Goal: Navigation & Orientation: Find specific page/section

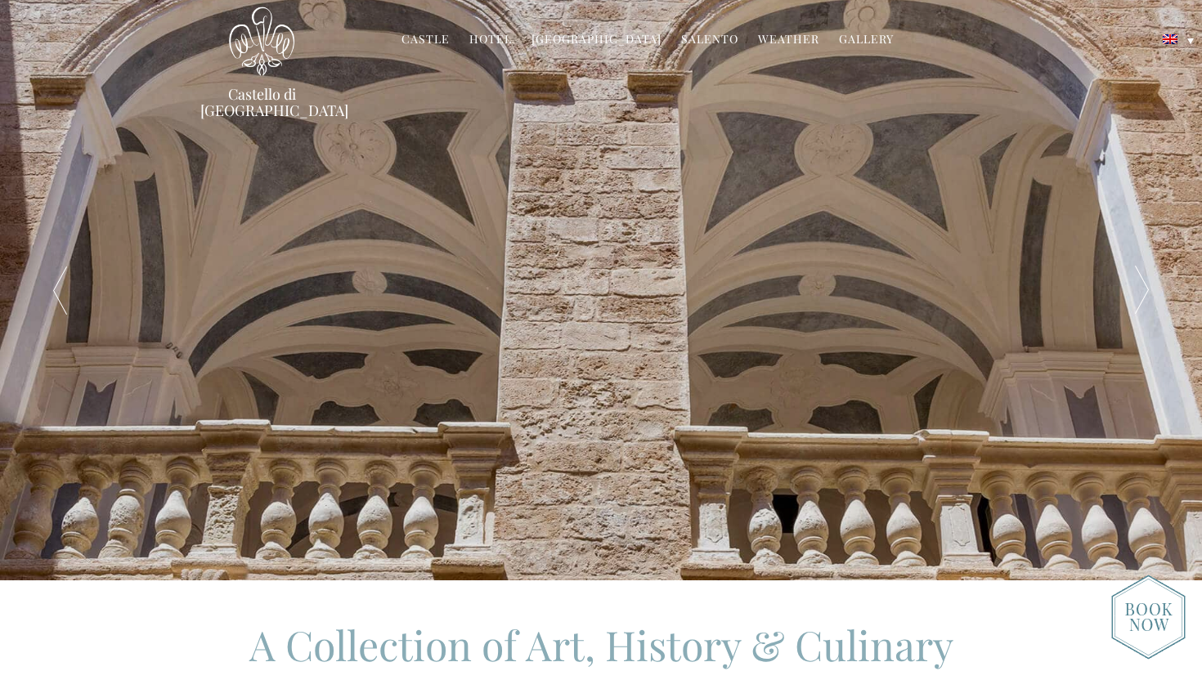
click at [503, 43] on link "Hotel" at bounding box center [490, 40] width 43 height 19
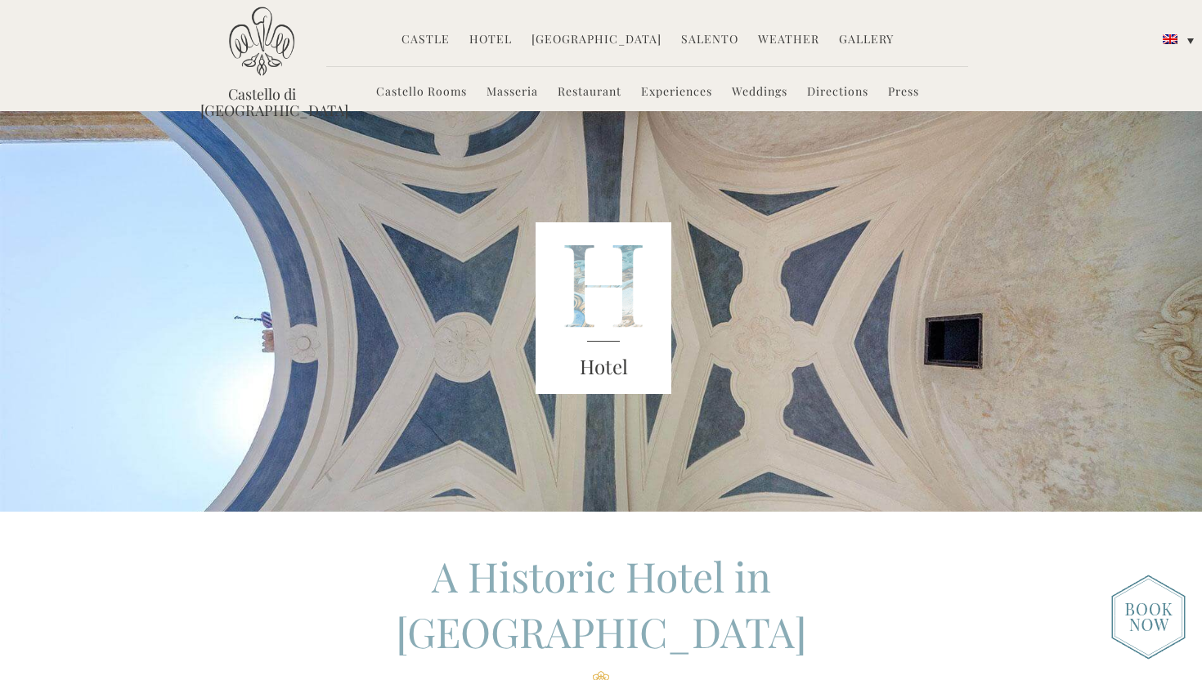
click at [670, 95] on link "Experiences" at bounding box center [676, 92] width 71 height 19
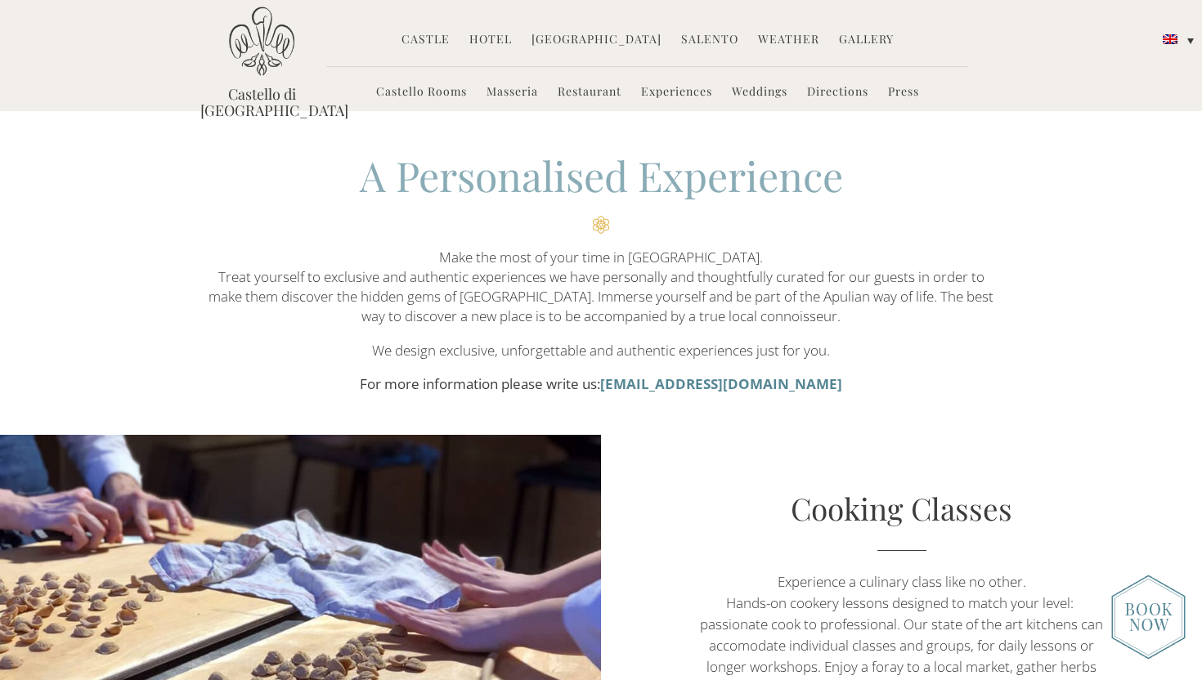
click at [492, 42] on link "Hotel" at bounding box center [490, 40] width 43 height 19
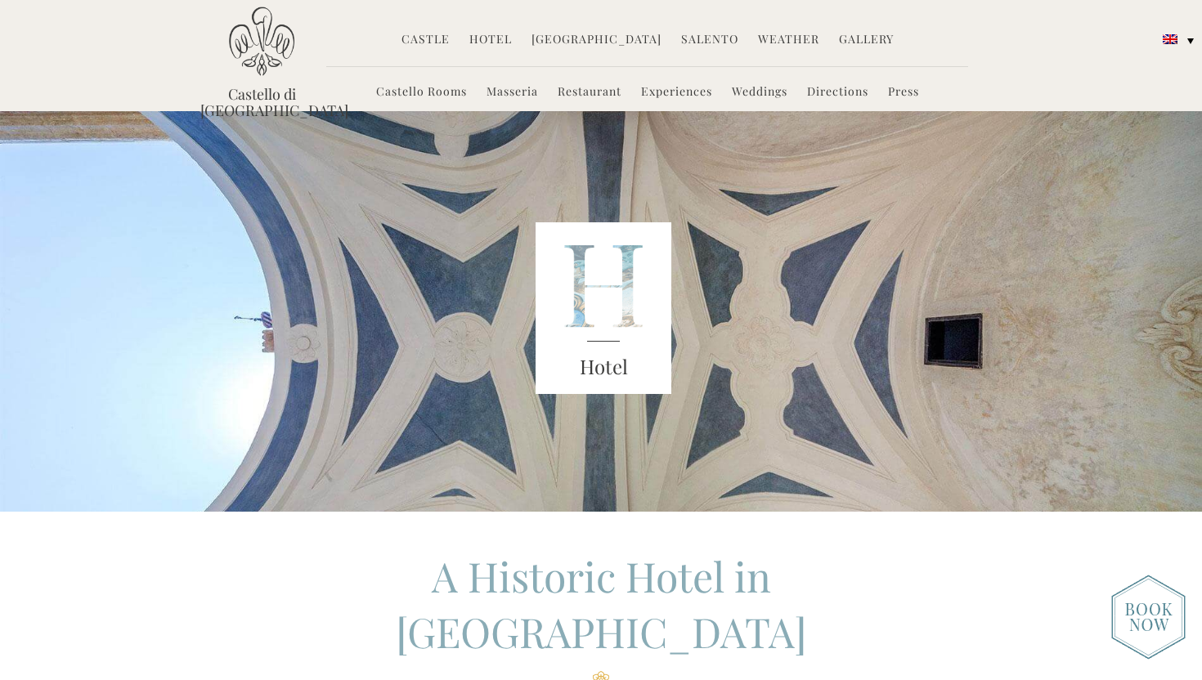
click at [443, 34] on link "Castle" at bounding box center [426, 40] width 48 height 19
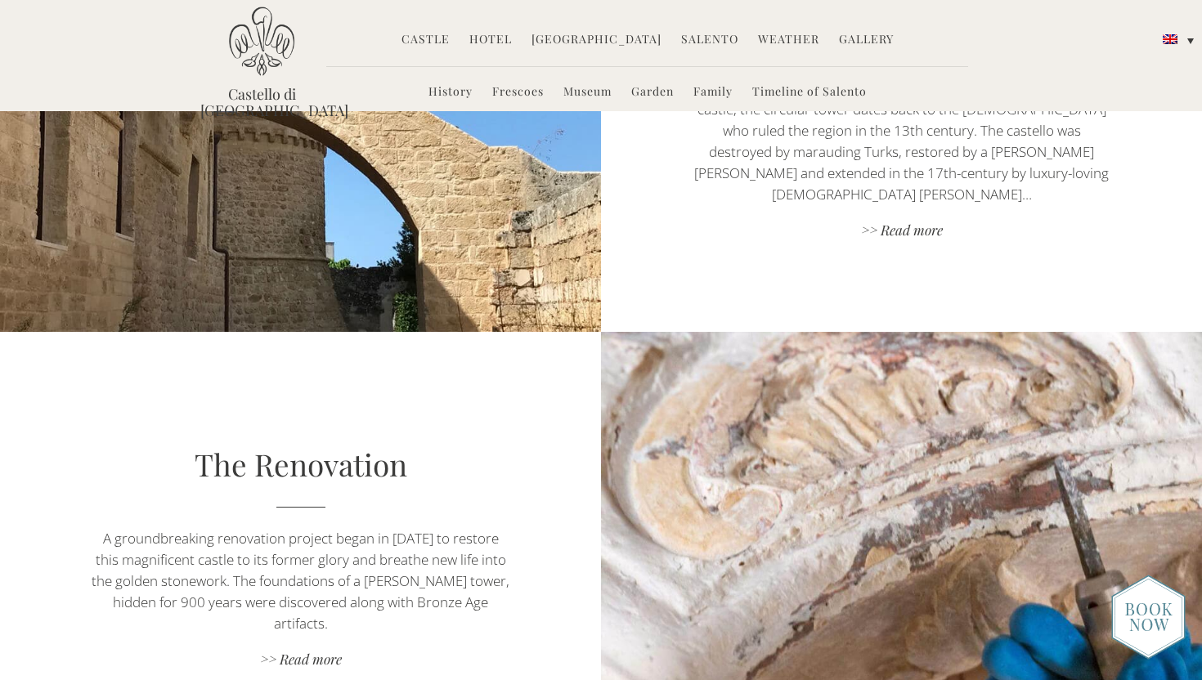
scroll to position [803, 0]
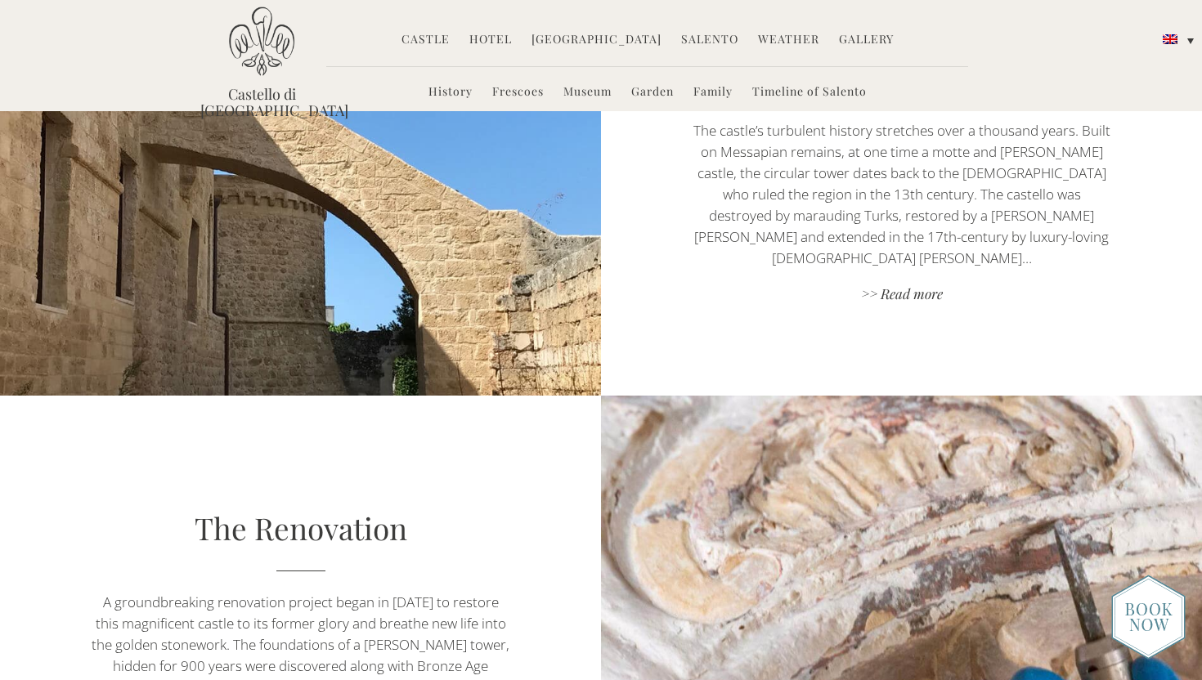
click at [500, 43] on link "Hotel" at bounding box center [490, 40] width 43 height 19
